Goal: Transaction & Acquisition: Subscribe to service/newsletter

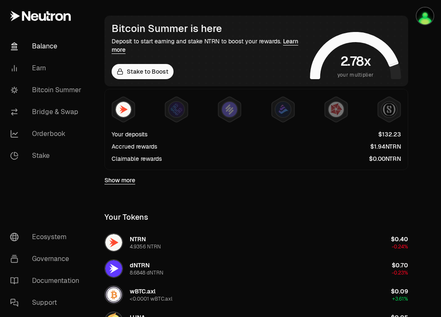
scroll to position [146, 0]
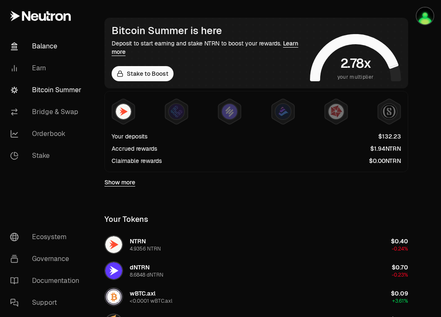
click at [59, 97] on link "Bitcoin Summer" at bounding box center [47, 90] width 88 height 22
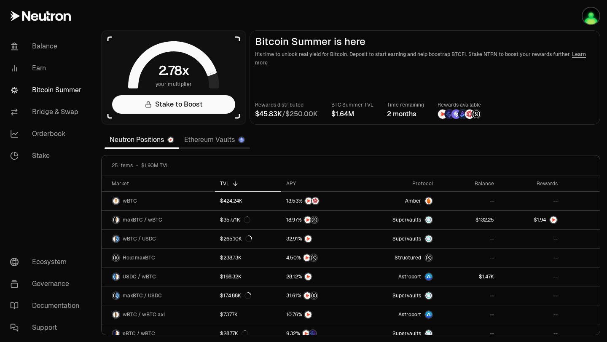
click at [56, 95] on link "Bitcoin Summer" at bounding box center [47, 90] width 88 height 22
click at [58, 89] on link "Bitcoin Summer" at bounding box center [47, 90] width 88 height 22
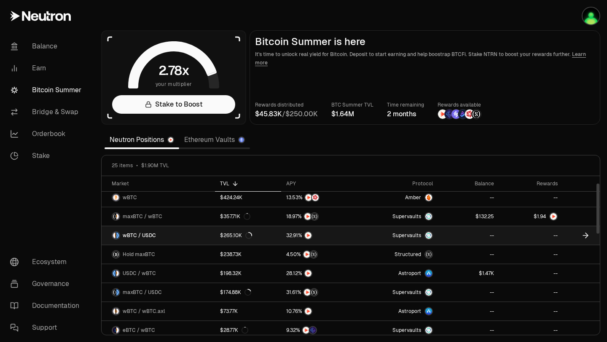
scroll to position [1, 0]
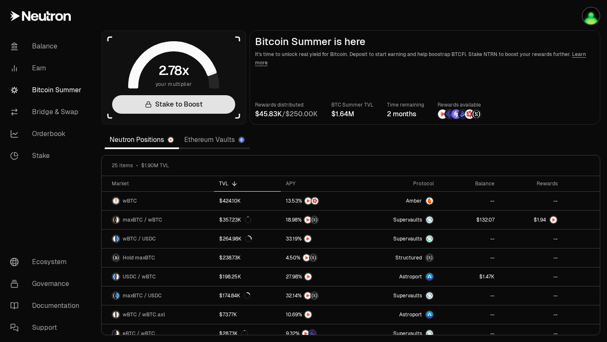
click at [186, 108] on link "Stake to Boost" at bounding box center [173, 104] width 123 height 19
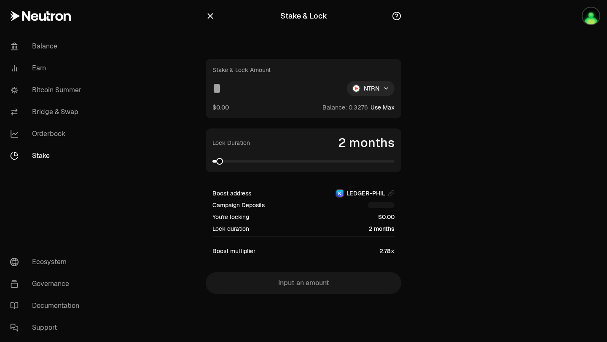
click at [280, 91] on input at bounding box center [277, 88] width 128 height 15
type input "*"
click at [48, 89] on link "Bitcoin Summer" at bounding box center [47, 90] width 88 height 22
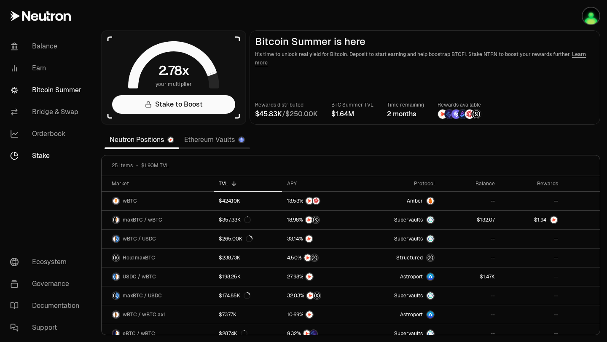
click at [46, 156] on link "Stake" at bounding box center [47, 156] width 88 height 22
